Goal: Find specific page/section: Find specific page/section

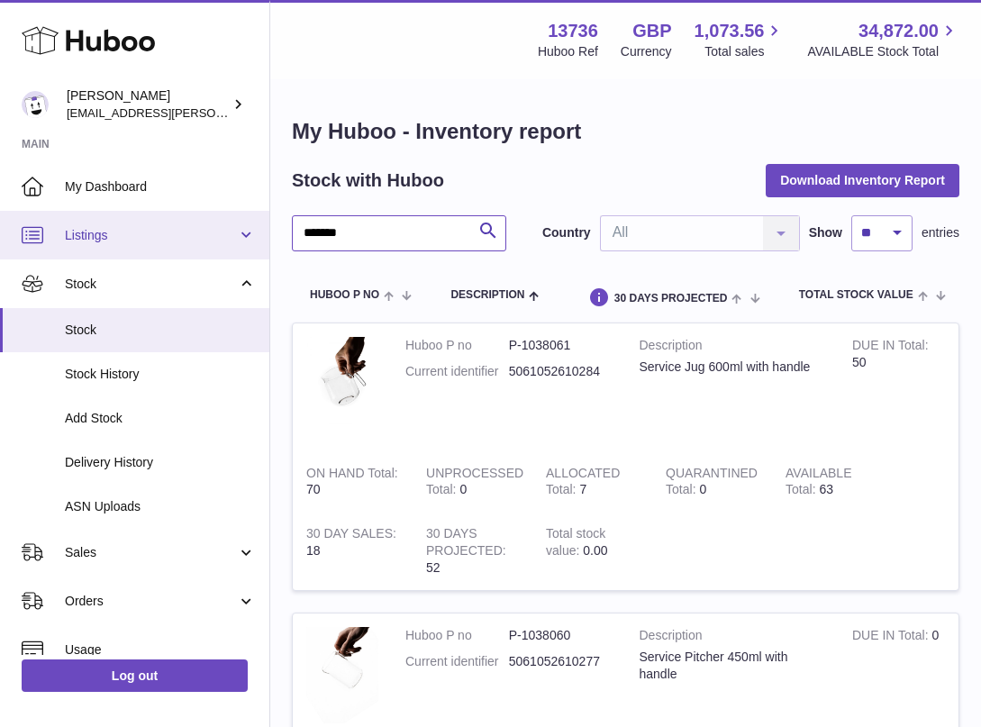
drag, startPoint x: 370, startPoint y: 232, endPoint x: 264, endPoint y: 228, distance: 106.4
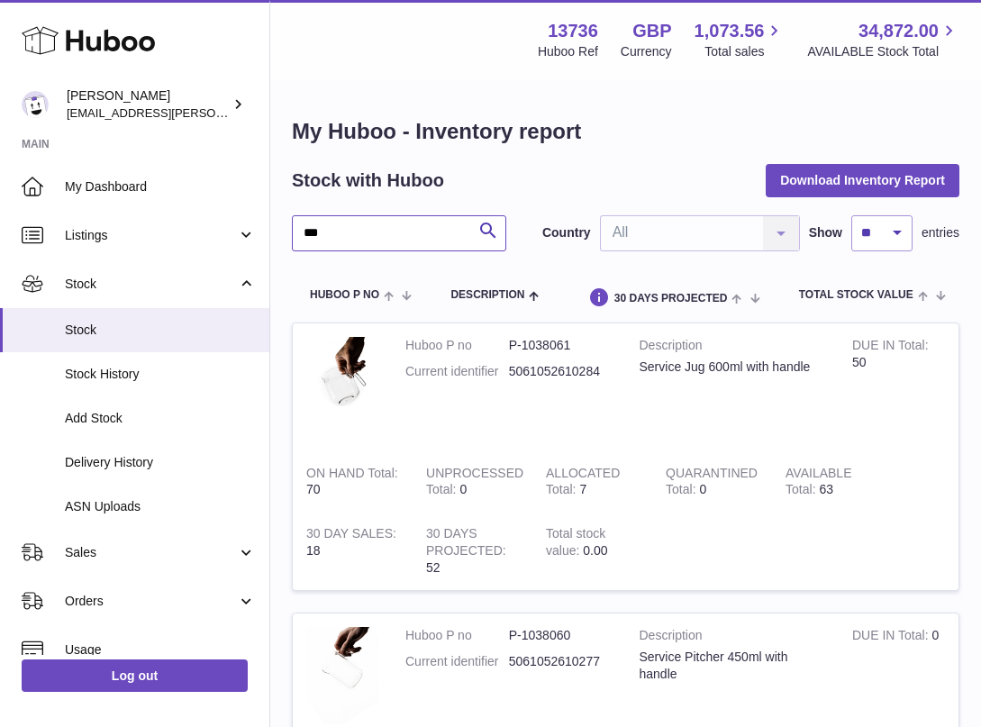
type input "***"
click at [164, 332] on span "Stock" at bounding box center [160, 330] width 191 height 17
click at [128, 158] on strong "Main" at bounding box center [134, 149] width 269 height 25
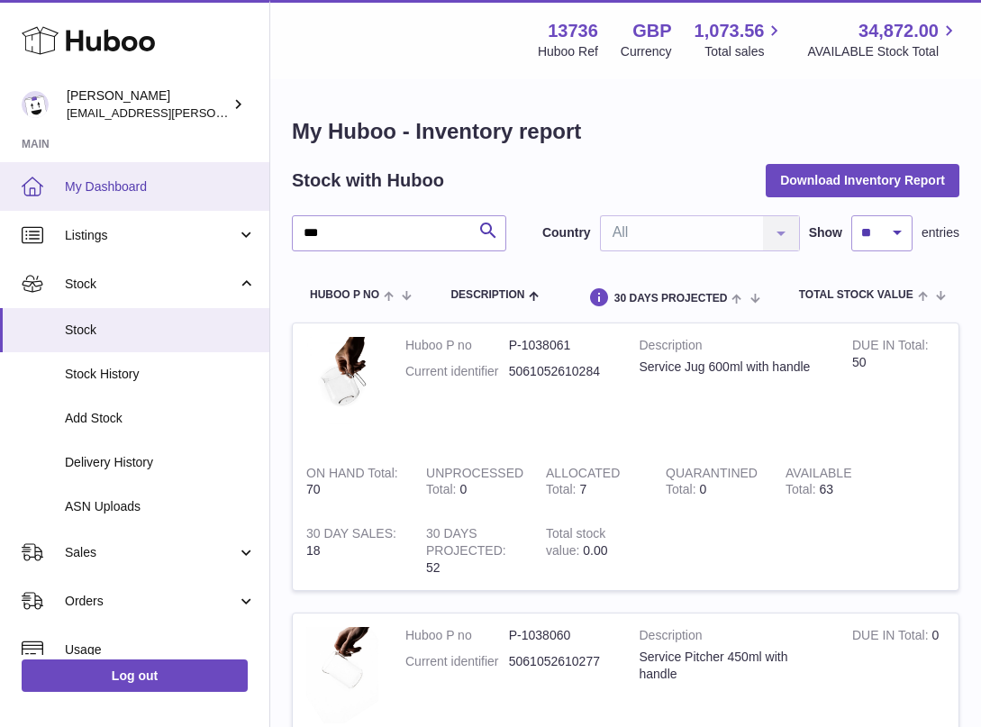
click at [131, 177] on link "My Dashboard" at bounding box center [134, 186] width 269 height 49
click at [131, 185] on span "My Dashboard" at bounding box center [160, 186] width 191 height 17
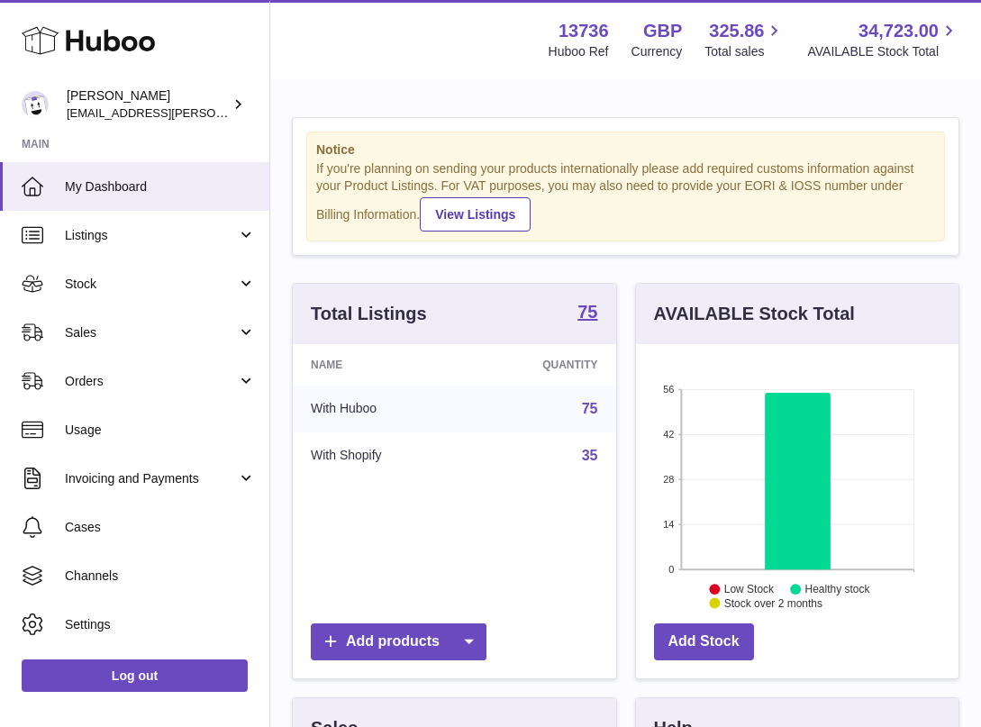
scroll to position [281, 323]
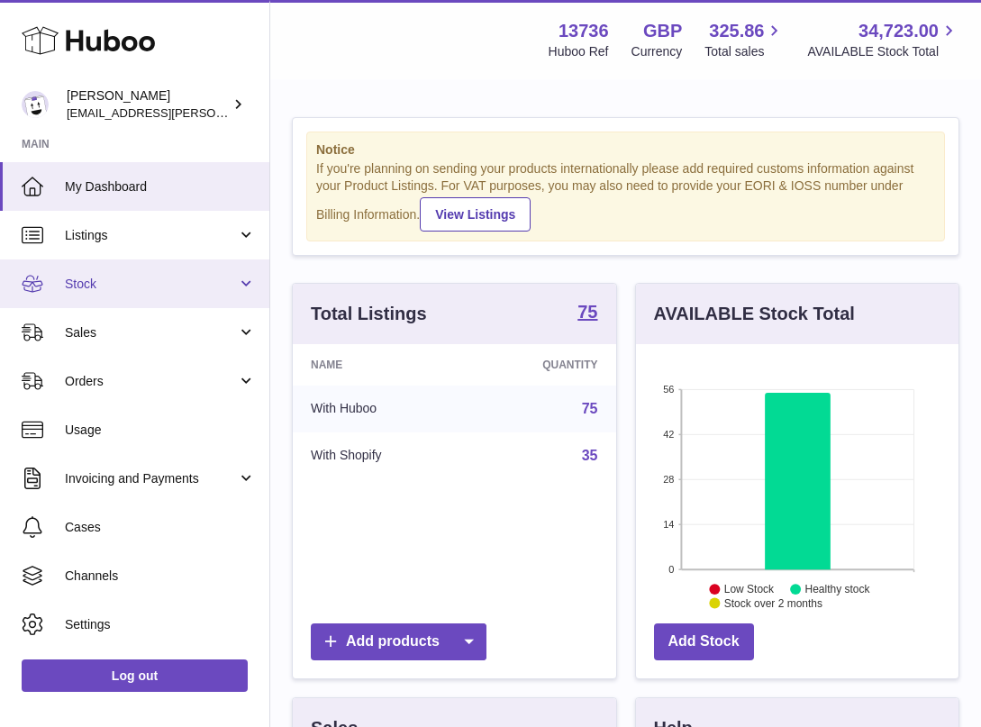
click at [150, 273] on link "Stock" at bounding box center [134, 283] width 269 height 49
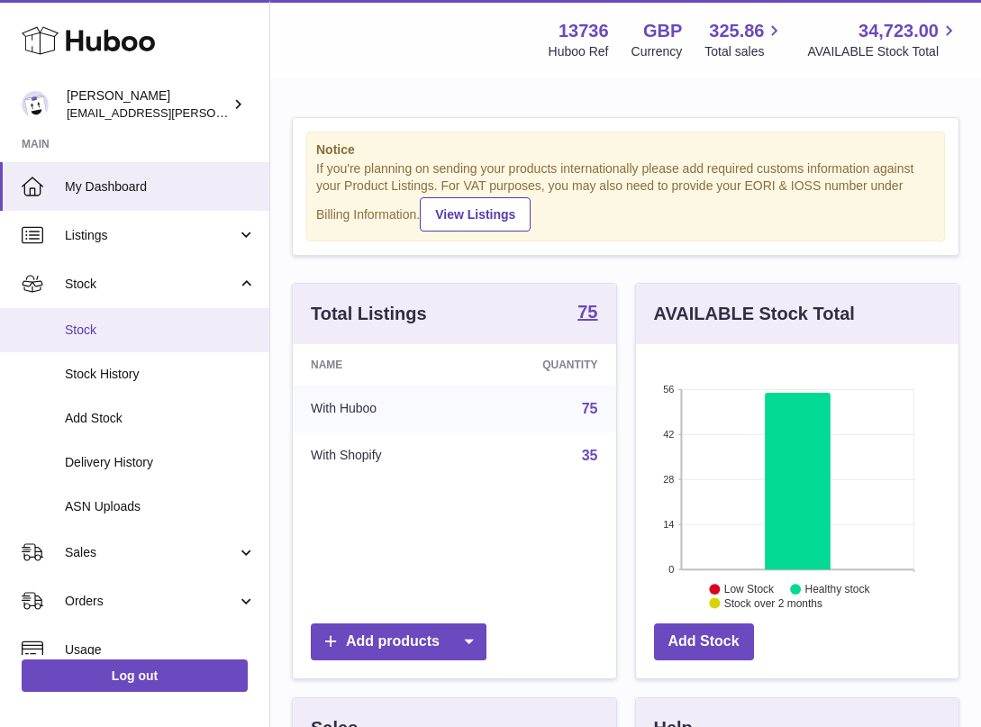
click at [138, 328] on span "Stock" at bounding box center [160, 330] width 191 height 17
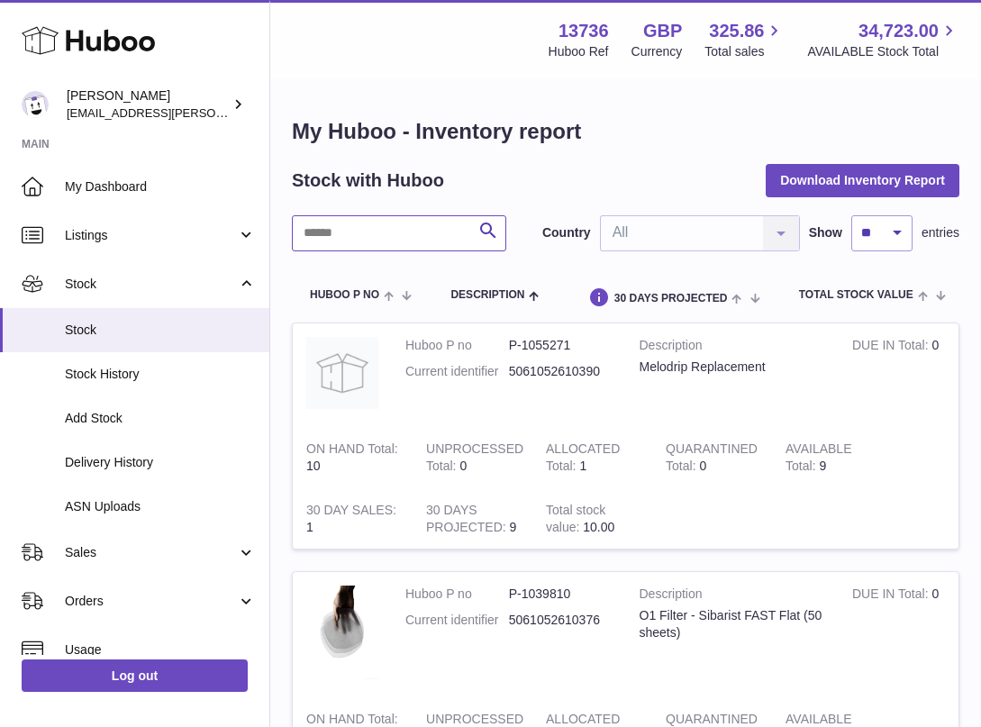
click at [375, 231] on input "text" at bounding box center [399, 233] width 214 height 36
type input "***"
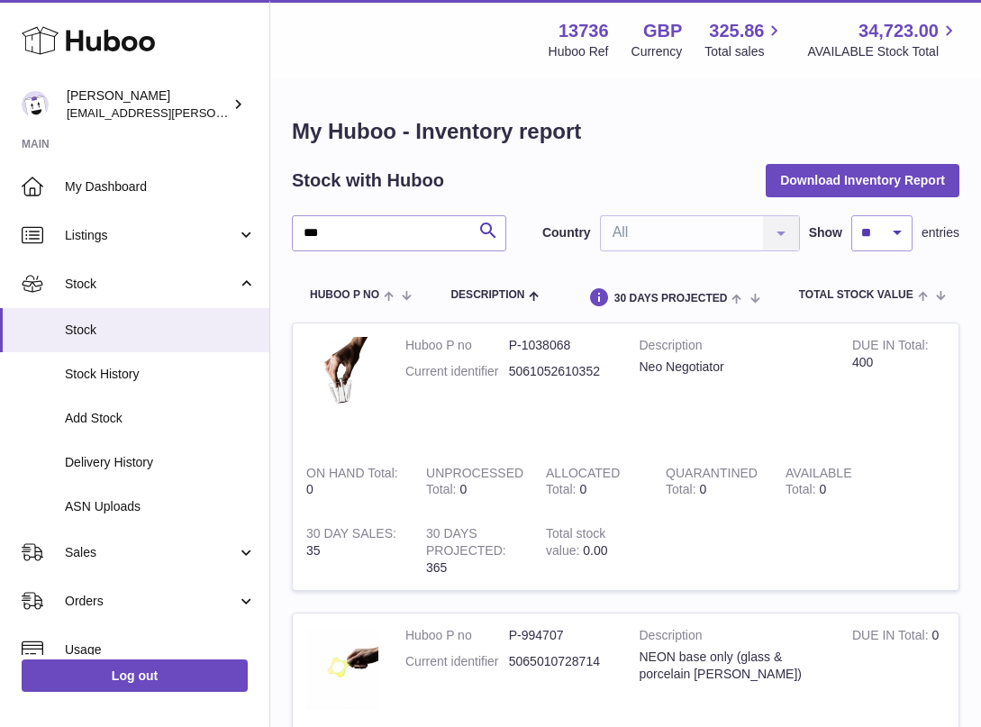
click at [636, 532] on td "Total stock value 0.00" at bounding box center [592, 551] width 120 height 78
